Goal: Task Accomplishment & Management: Use online tool/utility

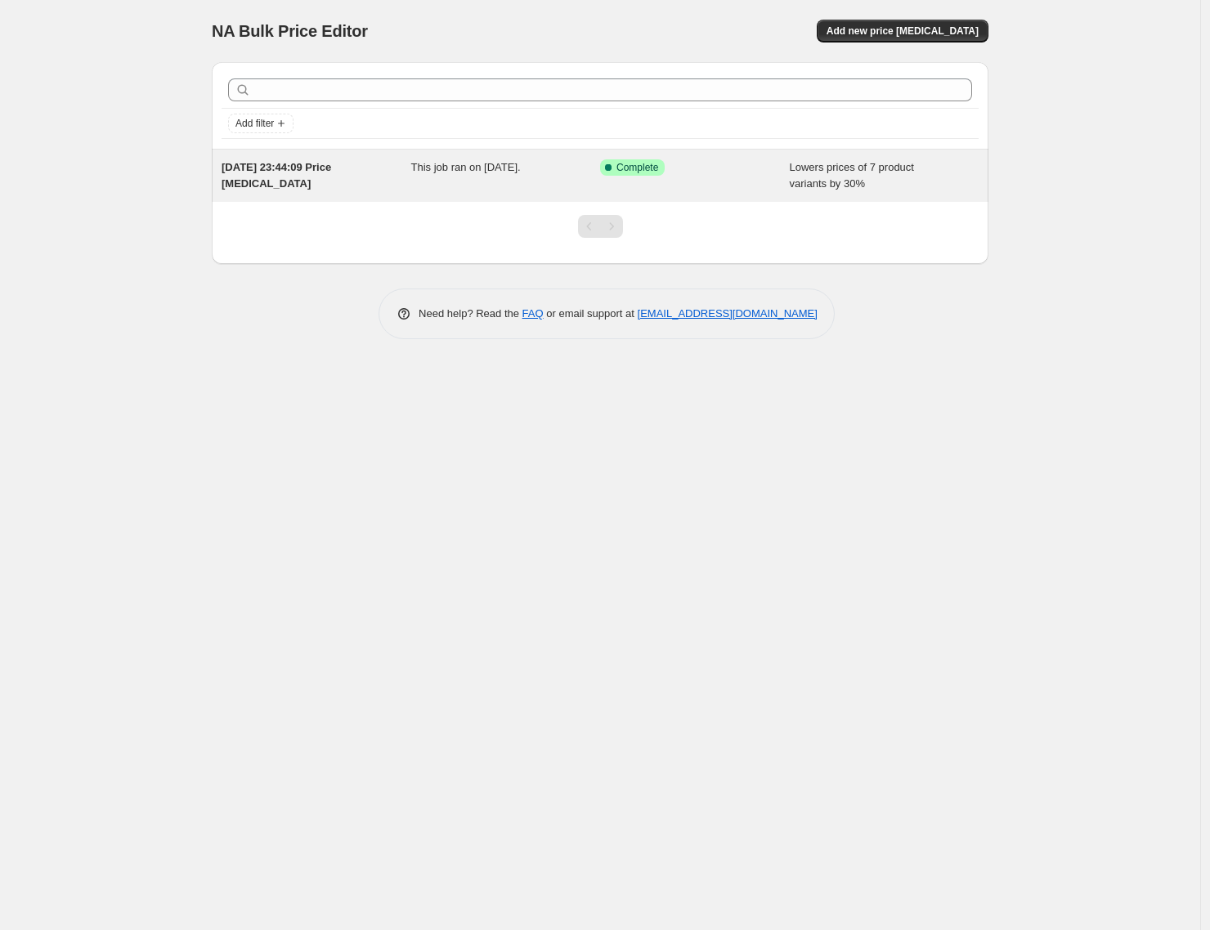
click at [374, 177] on div "[DATE] 23:44:09 Price [MEDICAL_DATA]" at bounding box center [317, 175] width 190 height 33
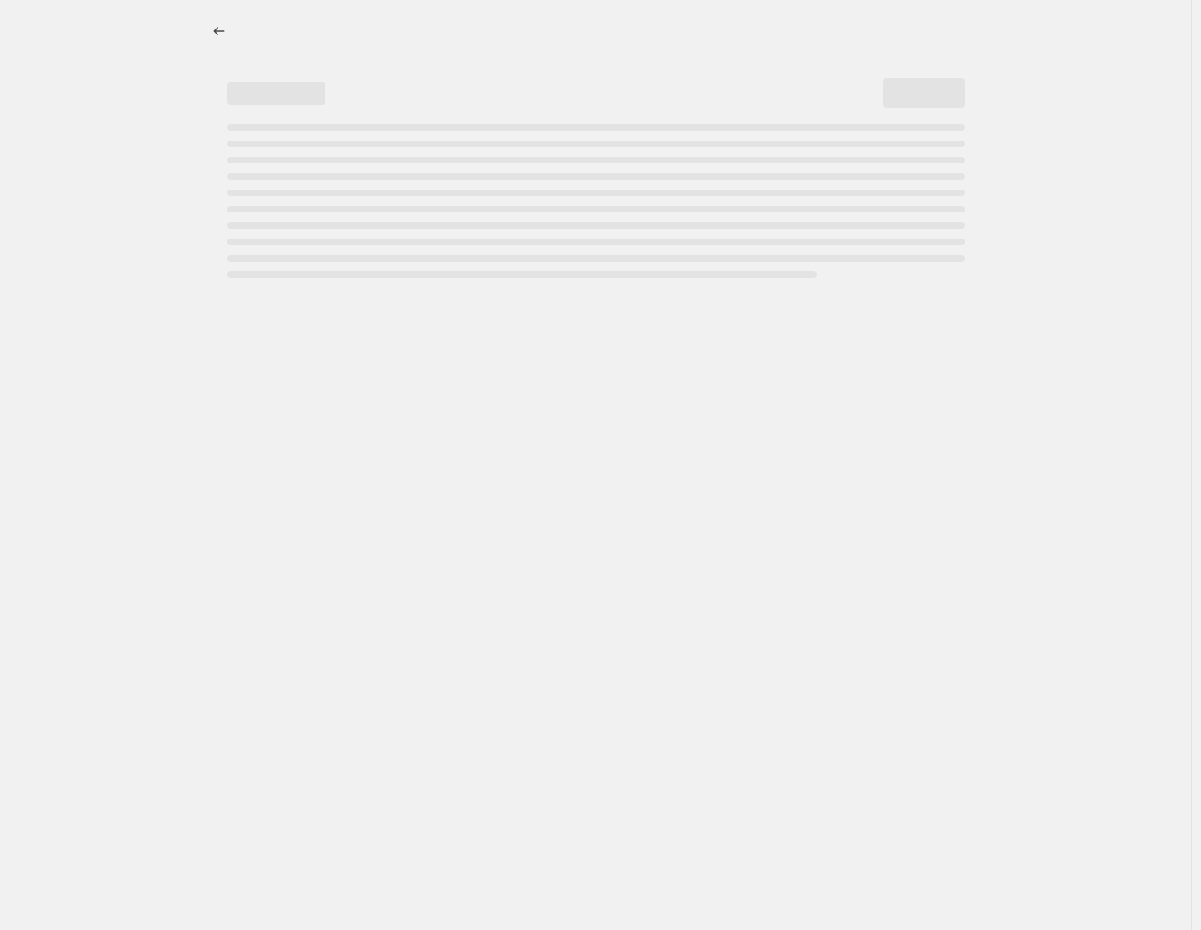
select select "percentage"
select select "collection"
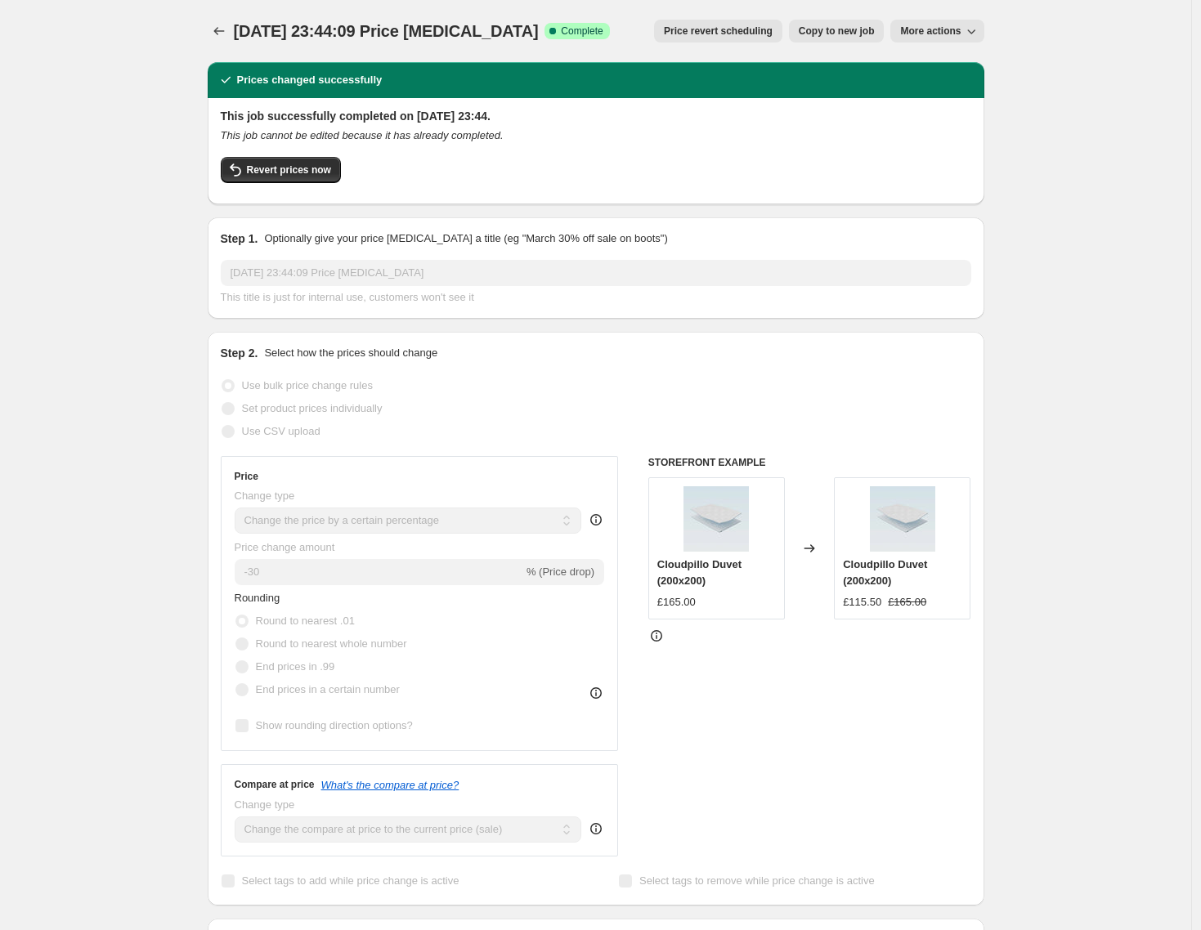
click at [755, 37] on span "Price revert scheduling" at bounding box center [718, 31] width 109 height 13
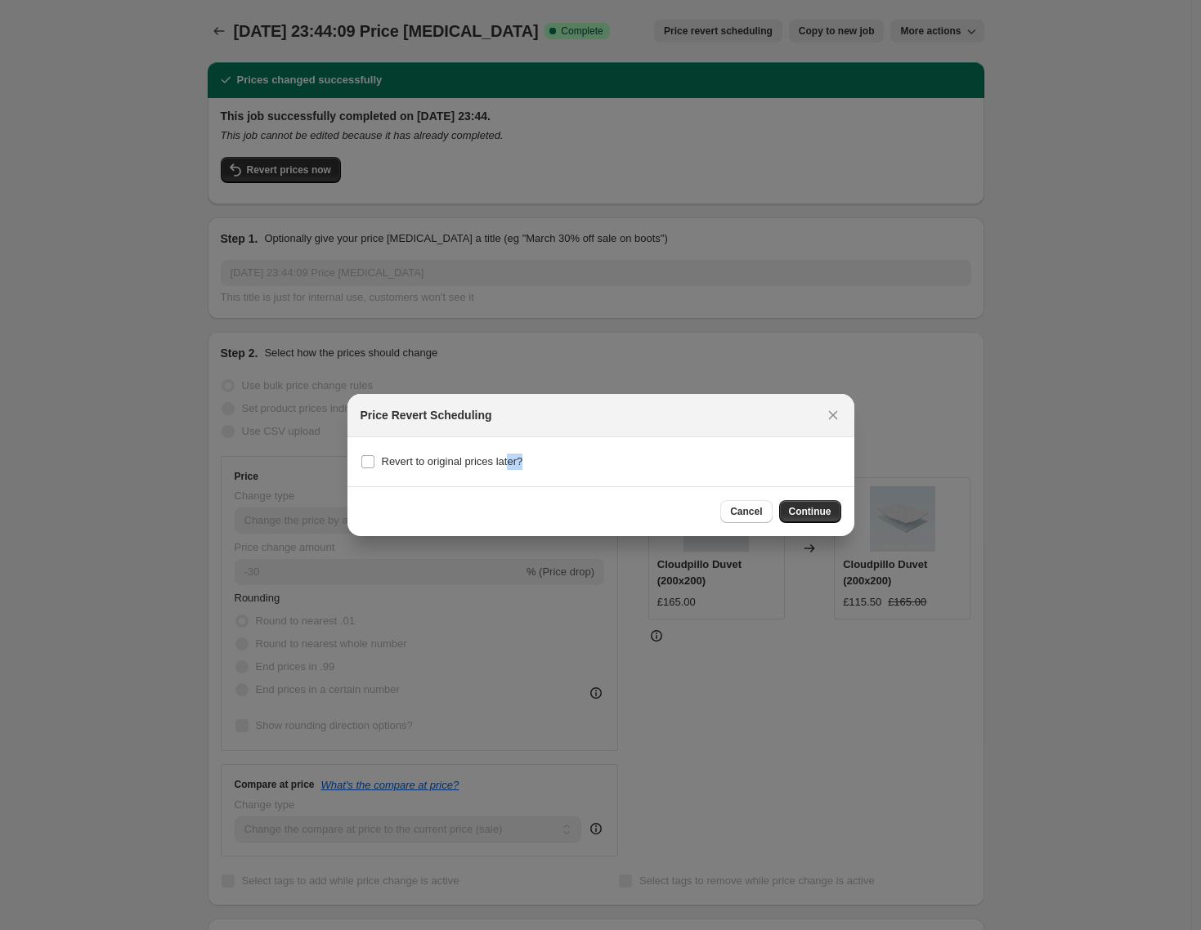
drag, startPoint x: 517, startPoint y: 464, endPoint x: 768, endPoint y: 491, distance: 251.7
click at [747, 485] on section "Revert to original prices later?" at bounding box center [600, 461] width 507 height 49
click at [805, 504] on button "Continue" at bounding box center [810, 511] width 62 height 23
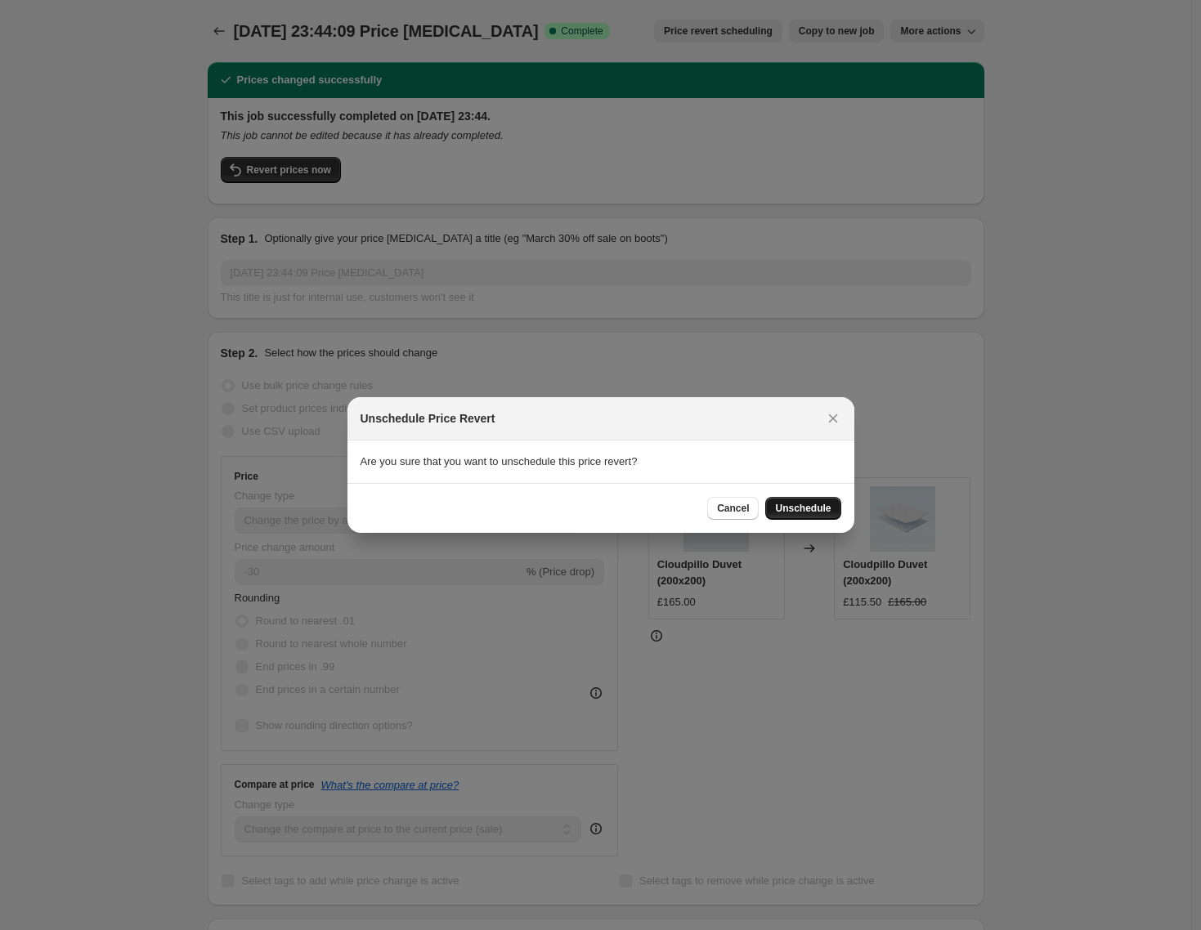
click at [808, 502] on span "Unschedule" at bounding box center [803, 508] width 56 height 13
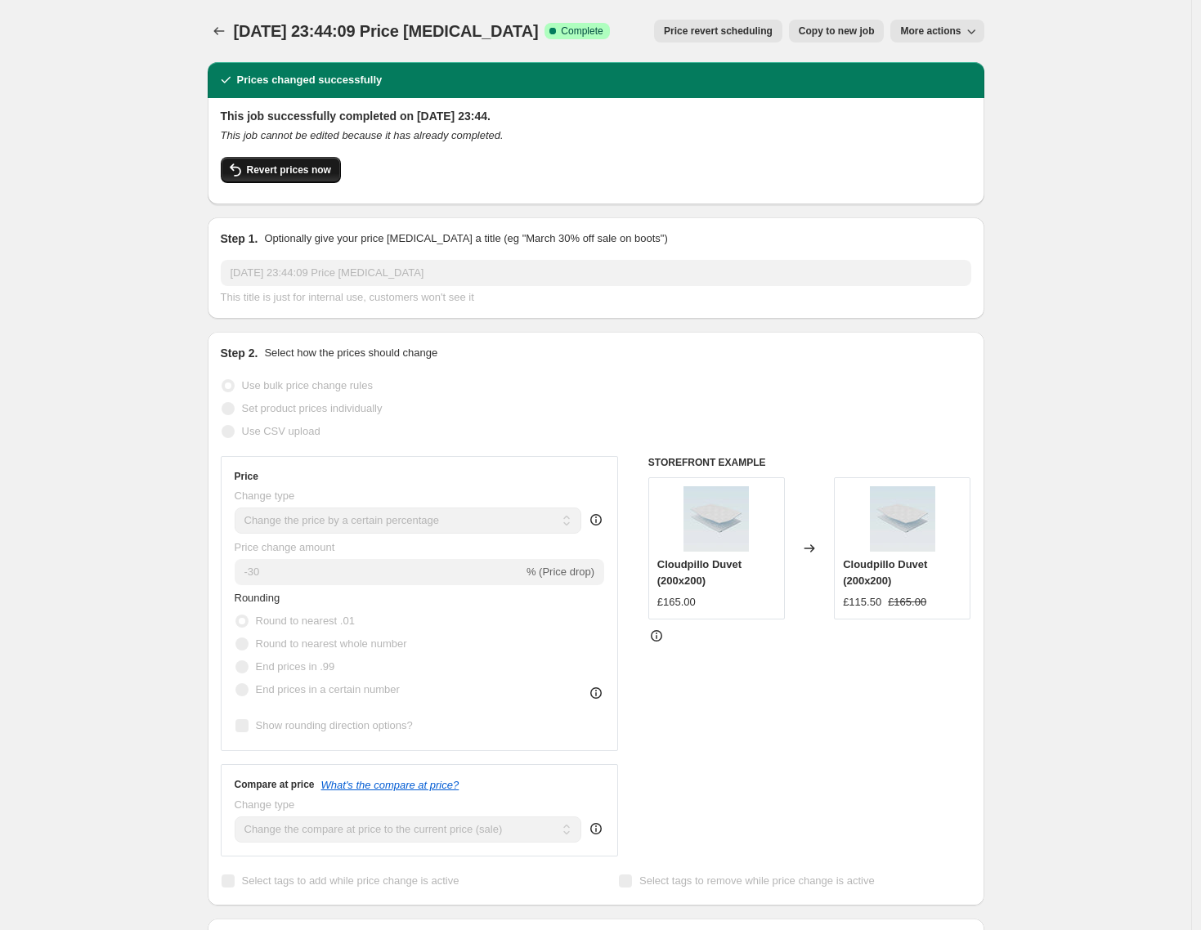
click at [315, 170] on span "Revert prices now" at bounding box center [289, 170] width 84 height 13
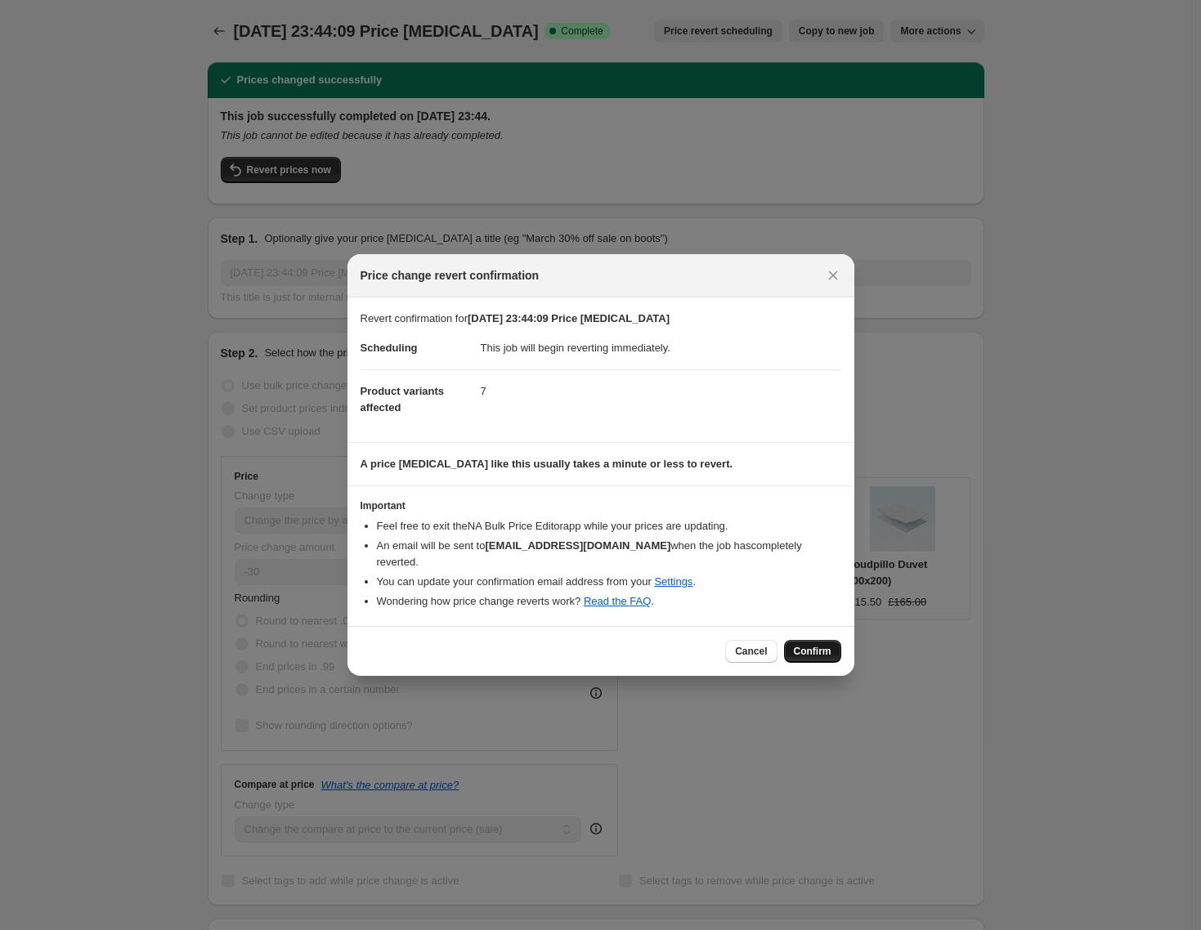
click at [801, 645] on span "Confirm" at bounding box center [813, 651] width 38 height 13
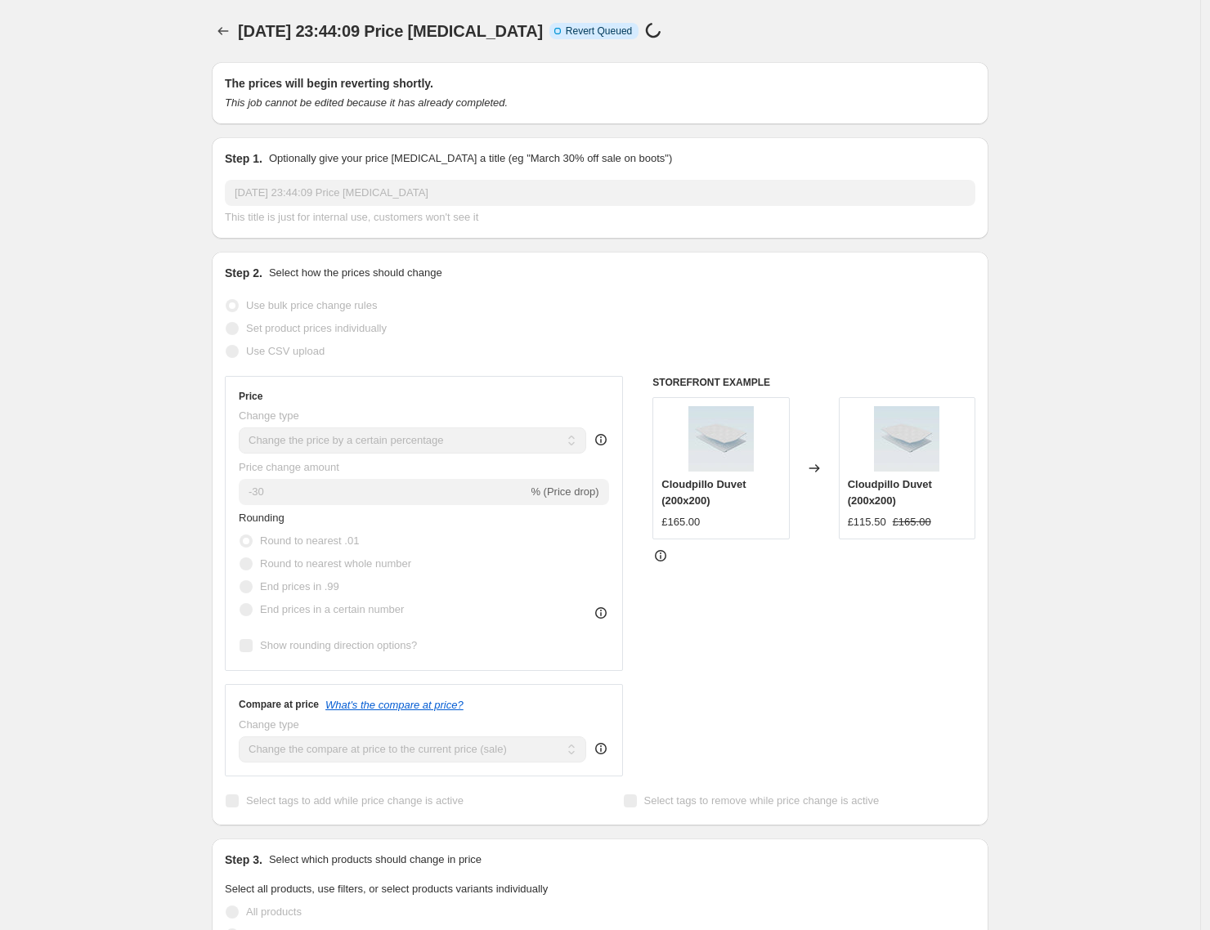
select select "percentage"
select select "collection"
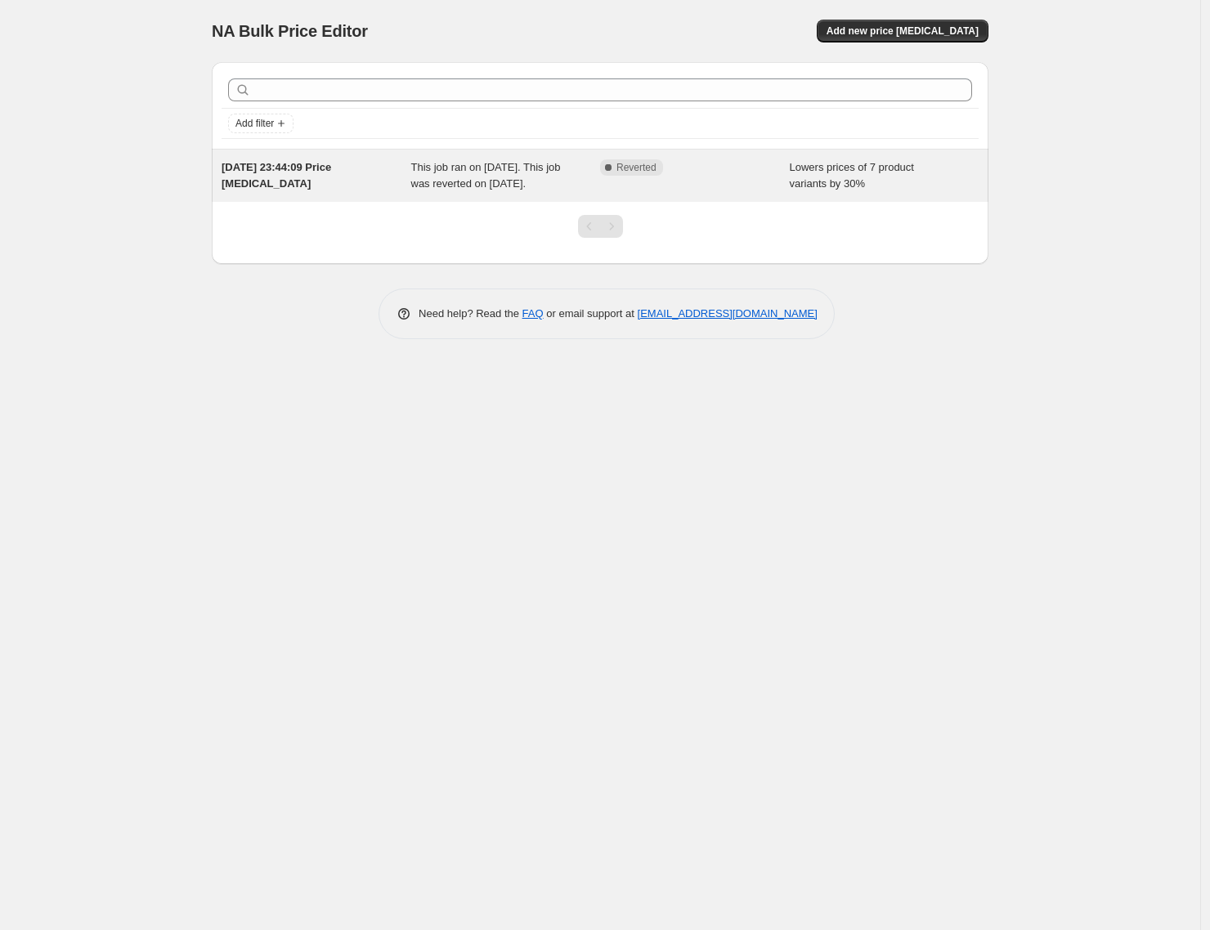
click at [392, 192] on div "[DATE] 23:44:09 Price [MEDICAL_DATA]" at bounding box center [317, 175] width 190 height 33
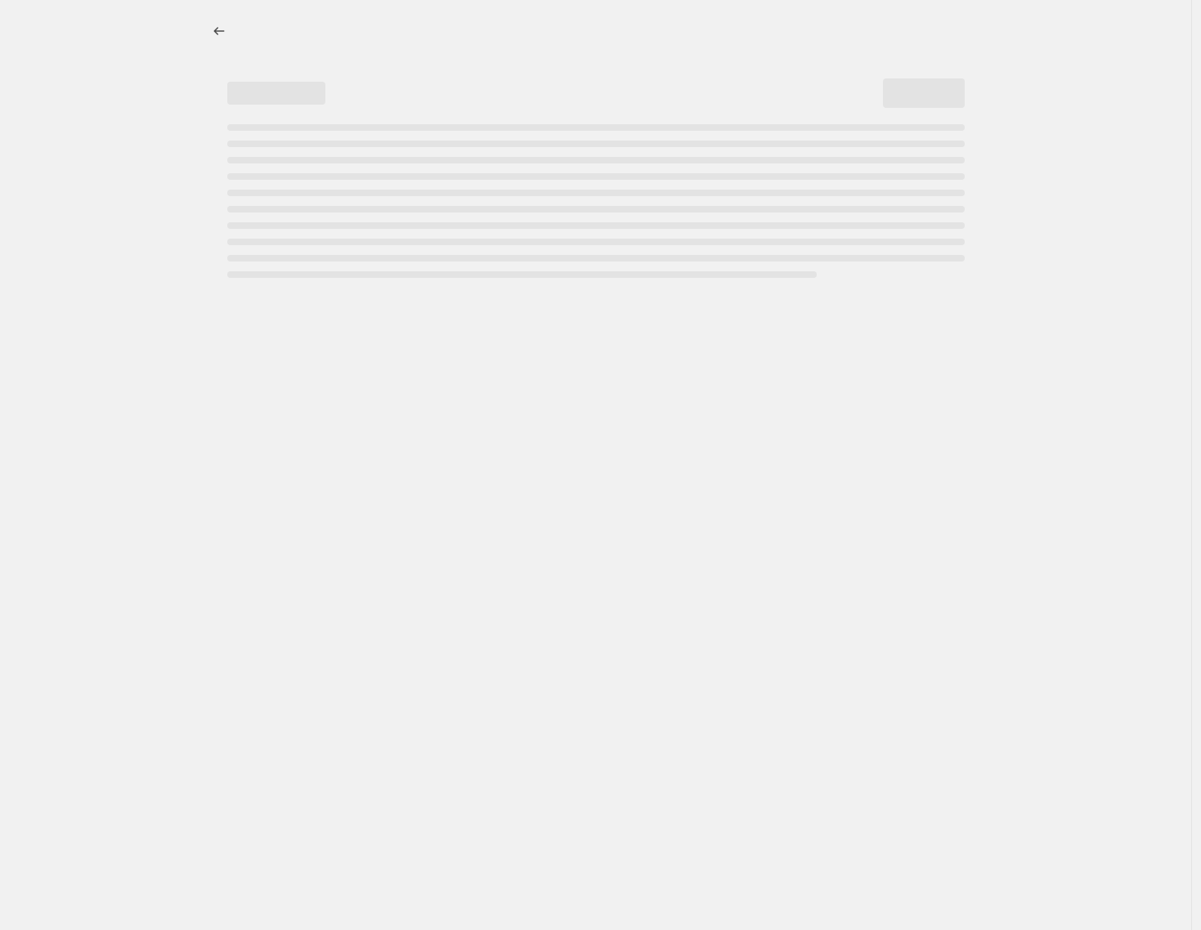
select select "percentage"
select select "collection"
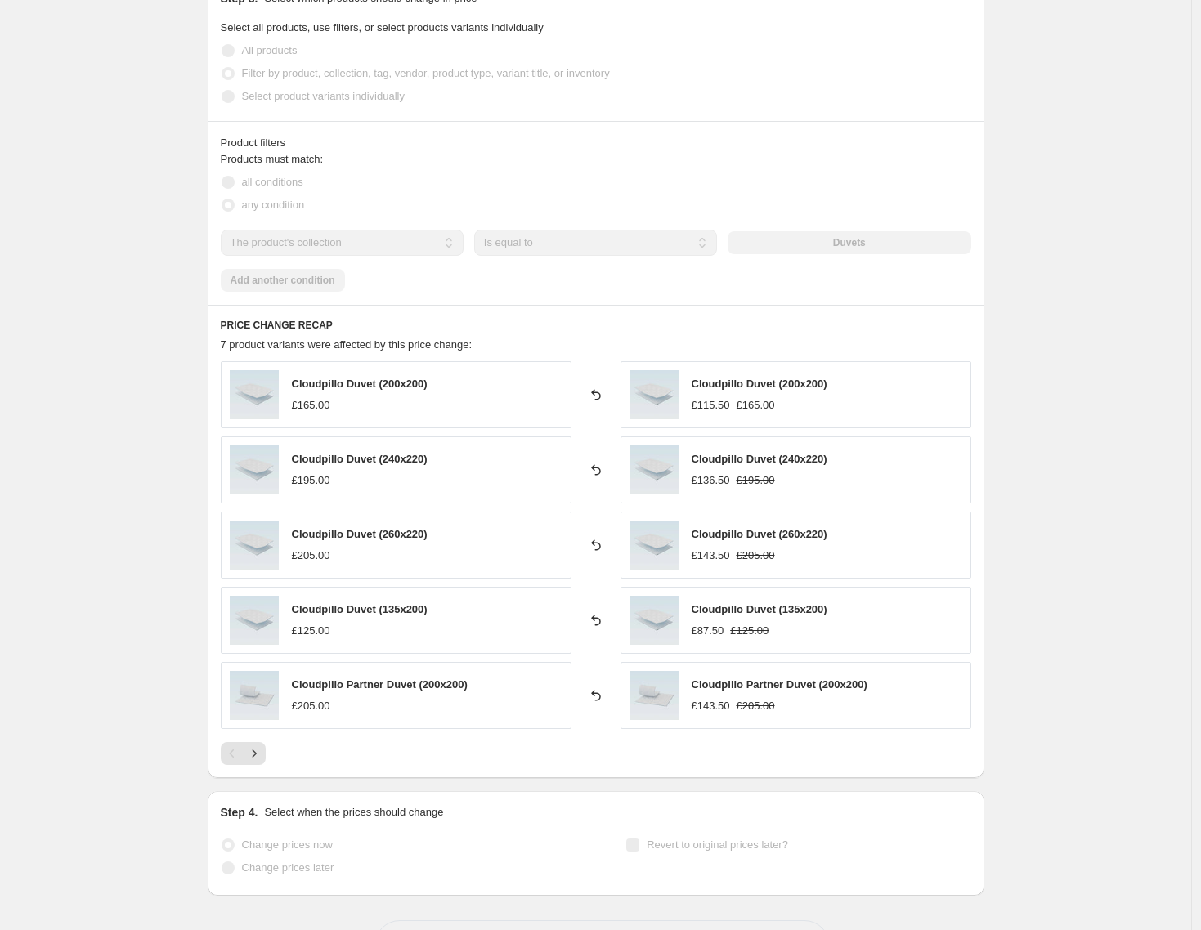
scroll to position [934, 0]
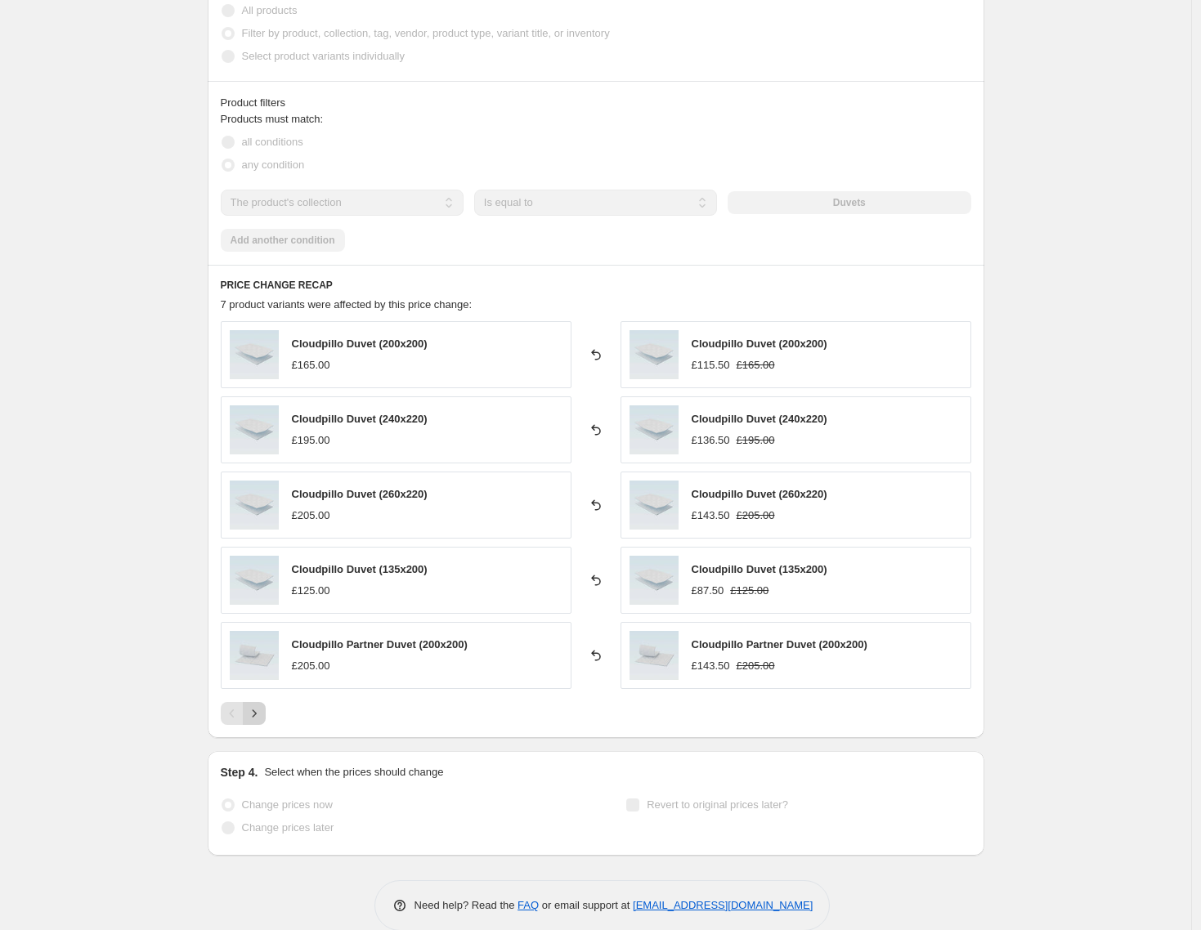
click at [266, 718] on button "Next" at bounding box center [254, 713] width 23 height 23
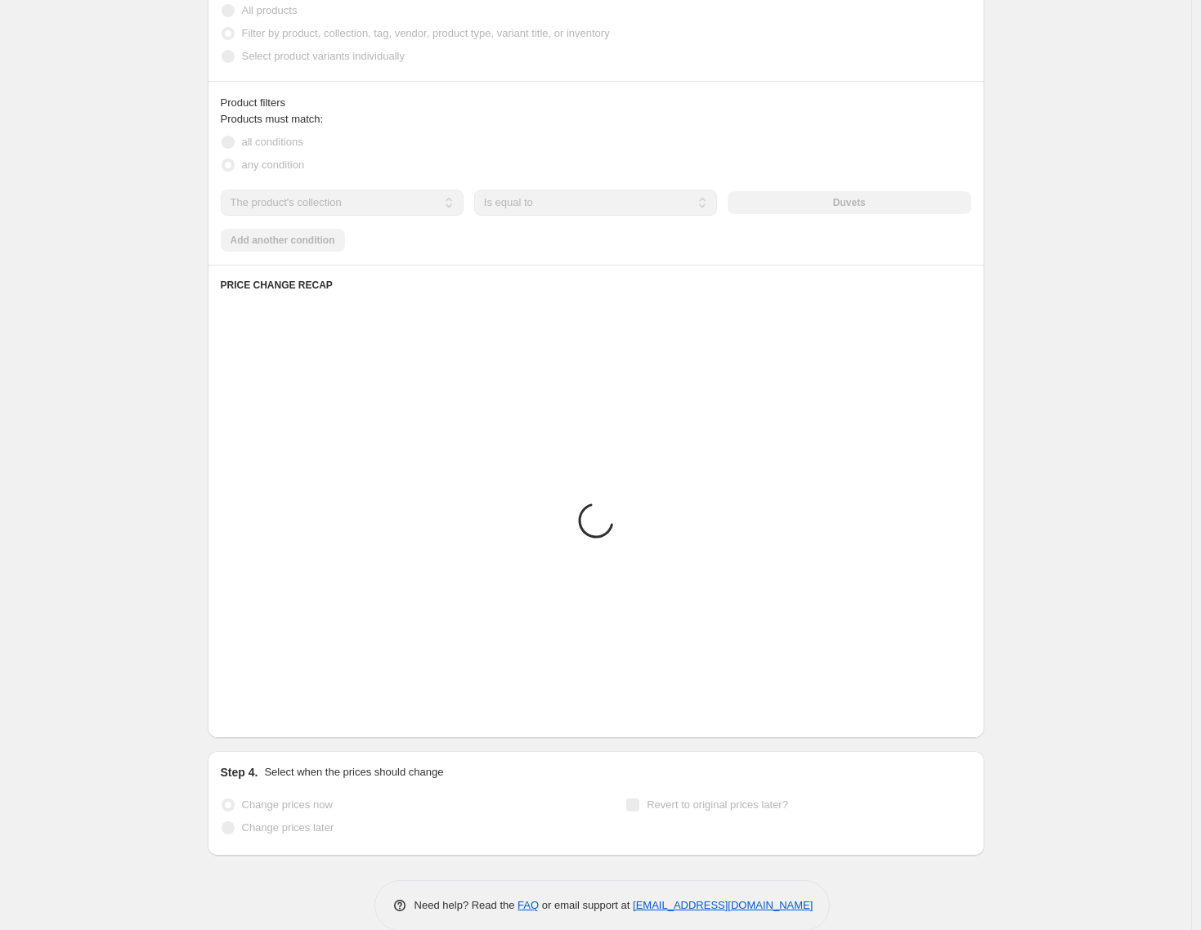
scroll to position [734, 0]
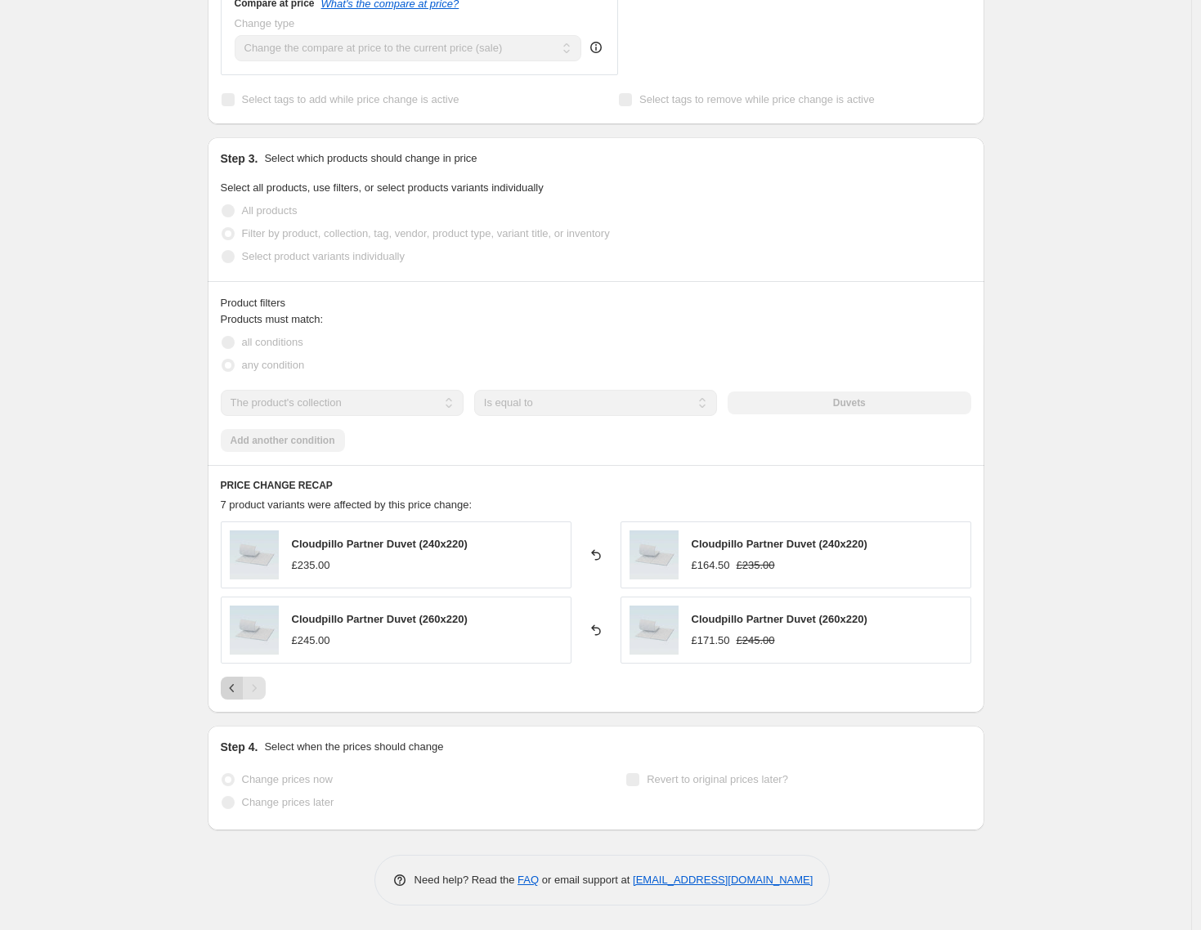
click at [238, 699] on button "Previous" at bounding box center [232, 688] width 23 height 23
